Goal: Task Accomplishment & Management: Use online tool/utility

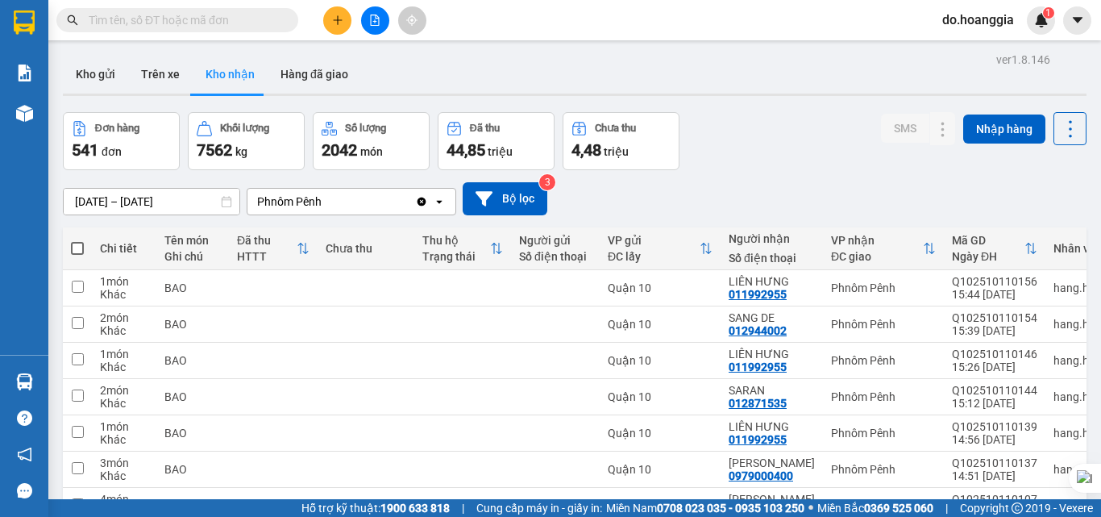
click at [380, 20] on button at bounding box center [375, 20] width 28 height 28
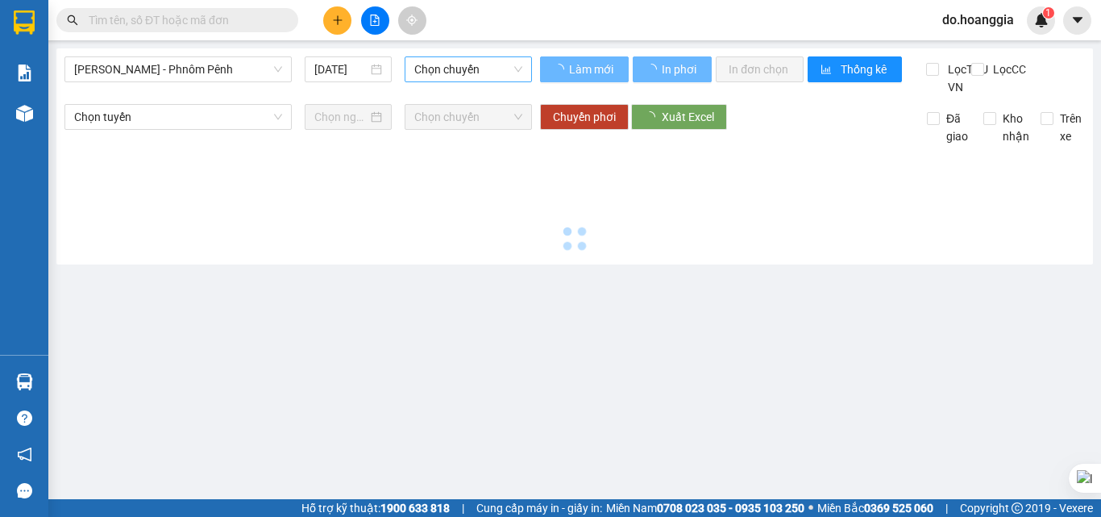
type input "[DATE]"
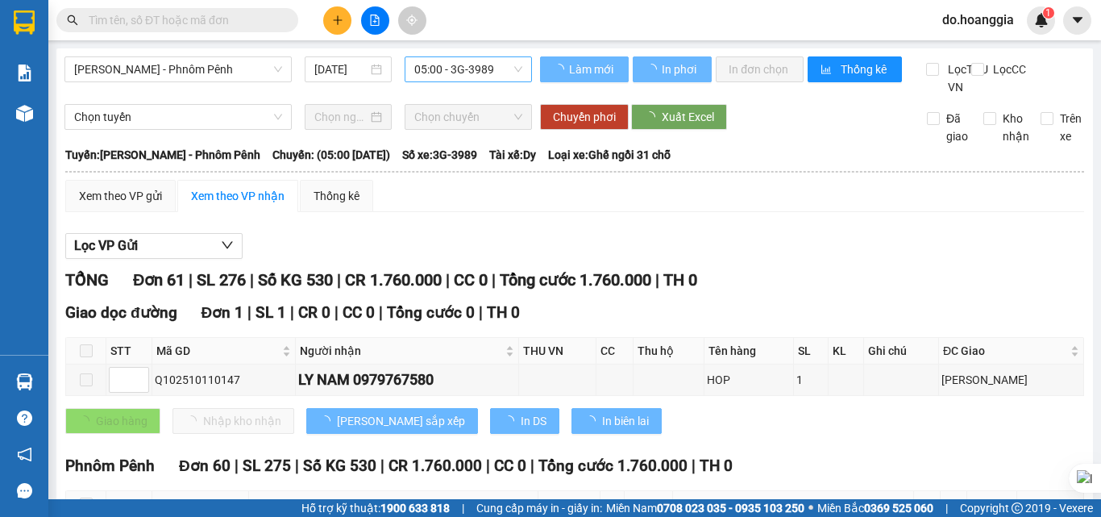
click at [492, 66] on span "05:00 - 3G-3989" at bounding box center [468, 69] width 108 height 24
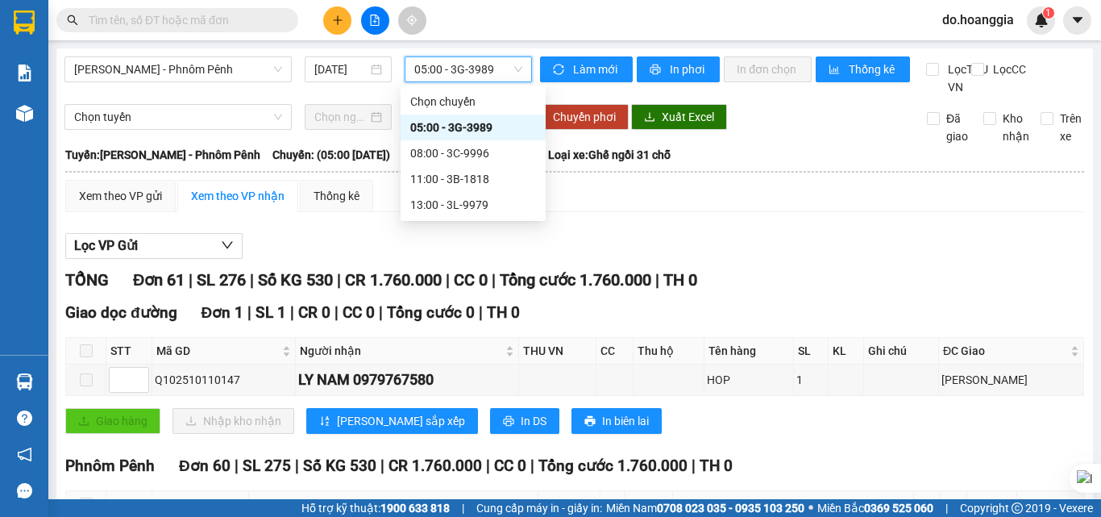
click at [492, 66] on span "05:00 - 3G-3989" at bounding box center [468, 69] width 108 height 24
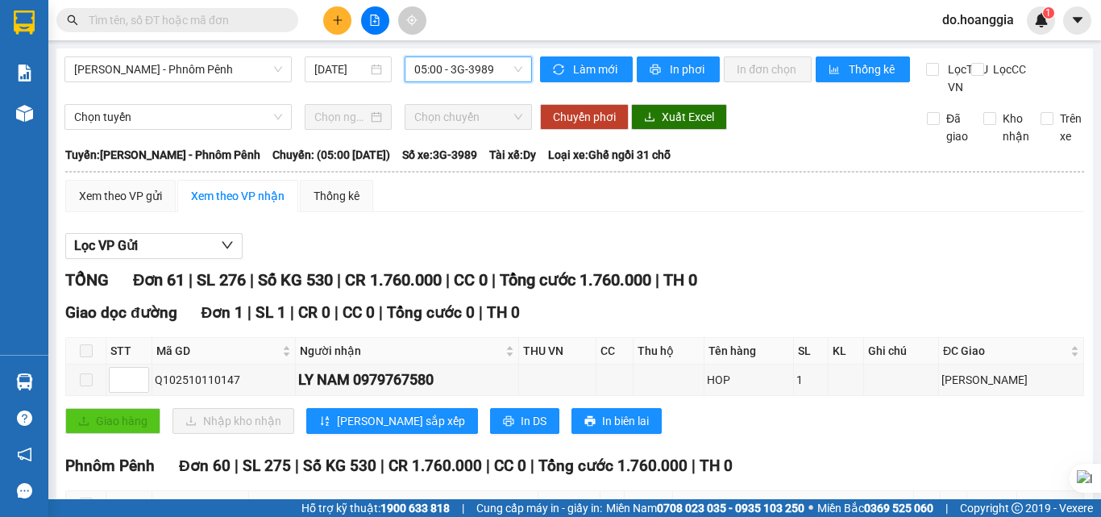
click at [492, 68] on span "05:00 - 3G-3989" at bounding box center [468, 69] width 108 height 24
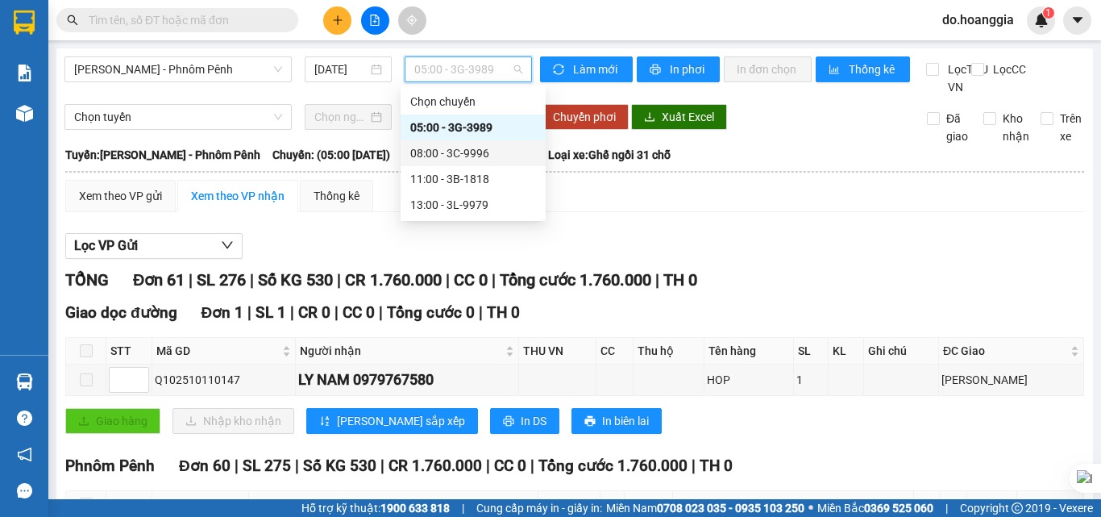
click at [486, 148] on div "08:00 - 3C-9996" at bounding box center [473, 153] width 126 height 18
